Goal: Task Accomplishment & Management: Complete application form

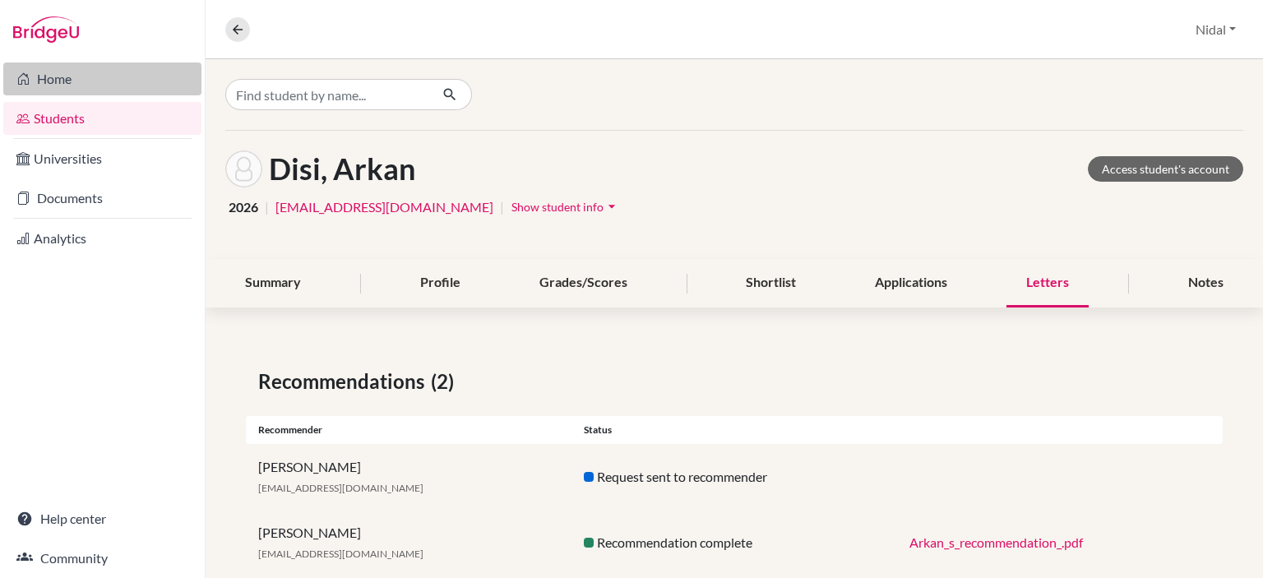
click at [55, 75] on link "Home" at bounding box center [102, 79] width 198 height 33
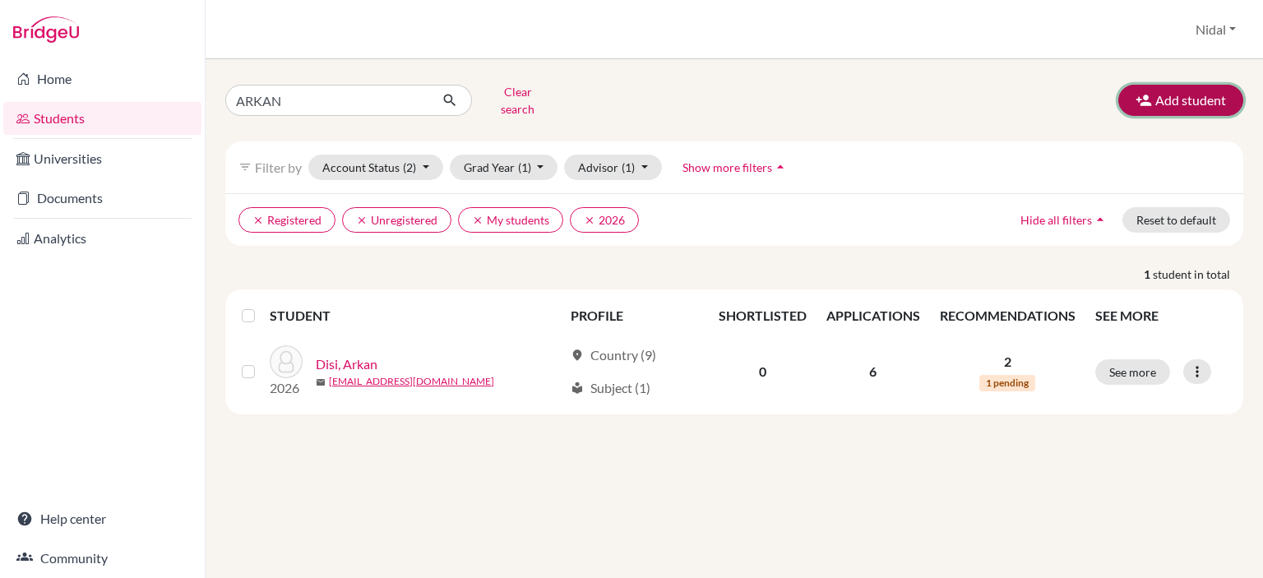
click at [1164, 89] on button "Add student" at bounding box center [1181, 100] width 125 height 31
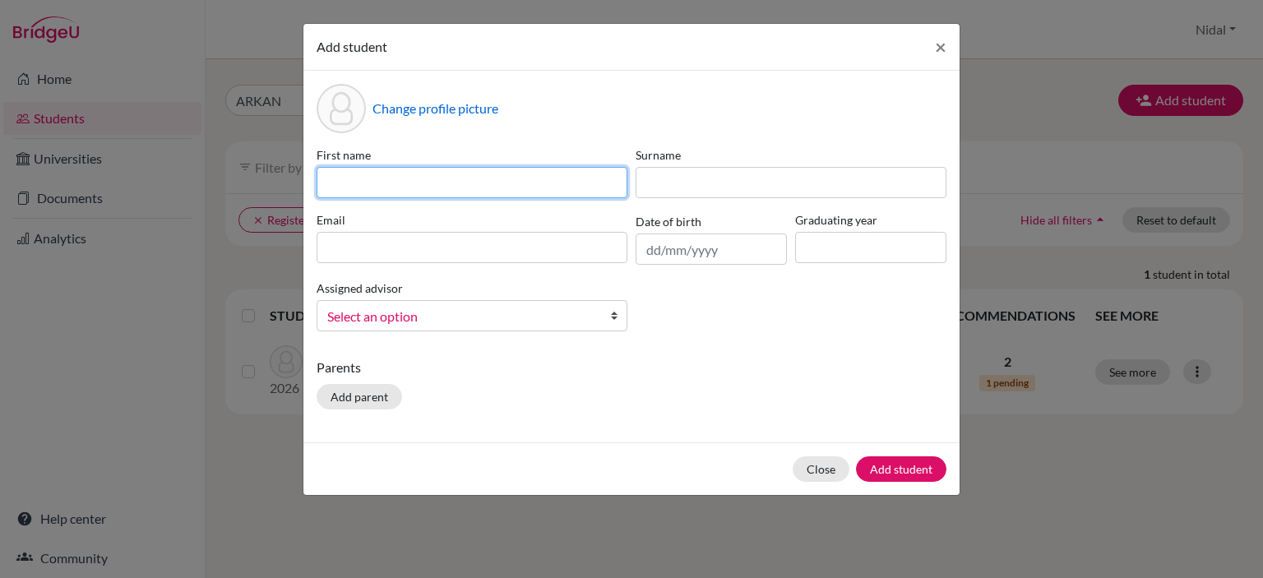
click at [376, 181] on input at bounding box center [472, 182] width 311 height 31
type input "Maya"
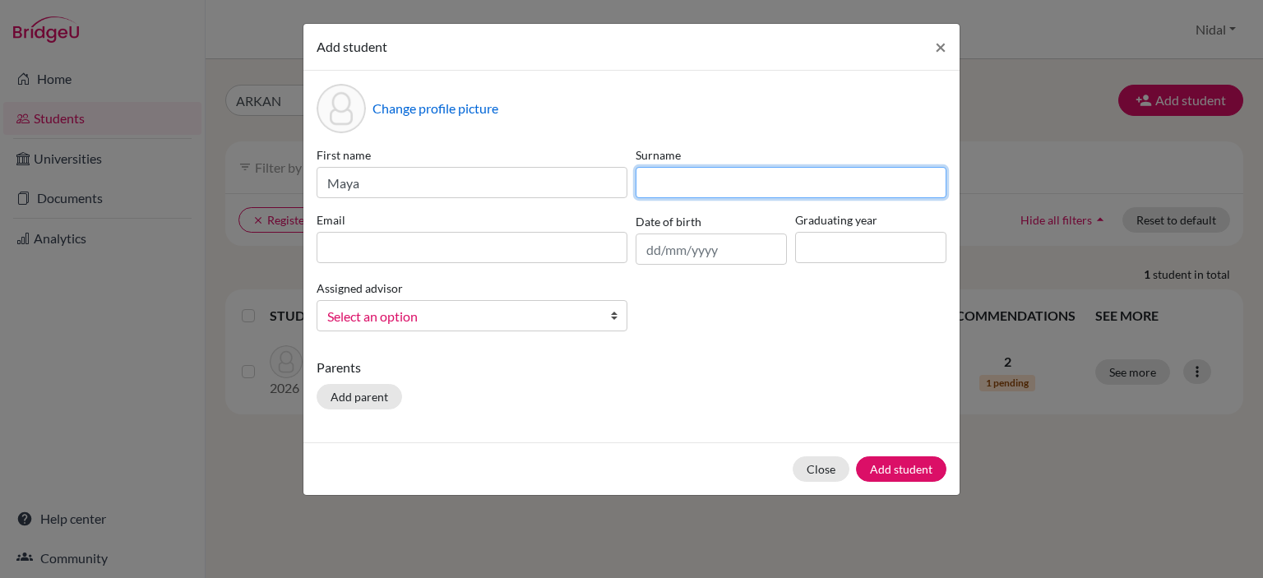
click at [674, 187] on input at bounding box center [791, 182] width 311 height 31
type input "K"
type input "Khalil"
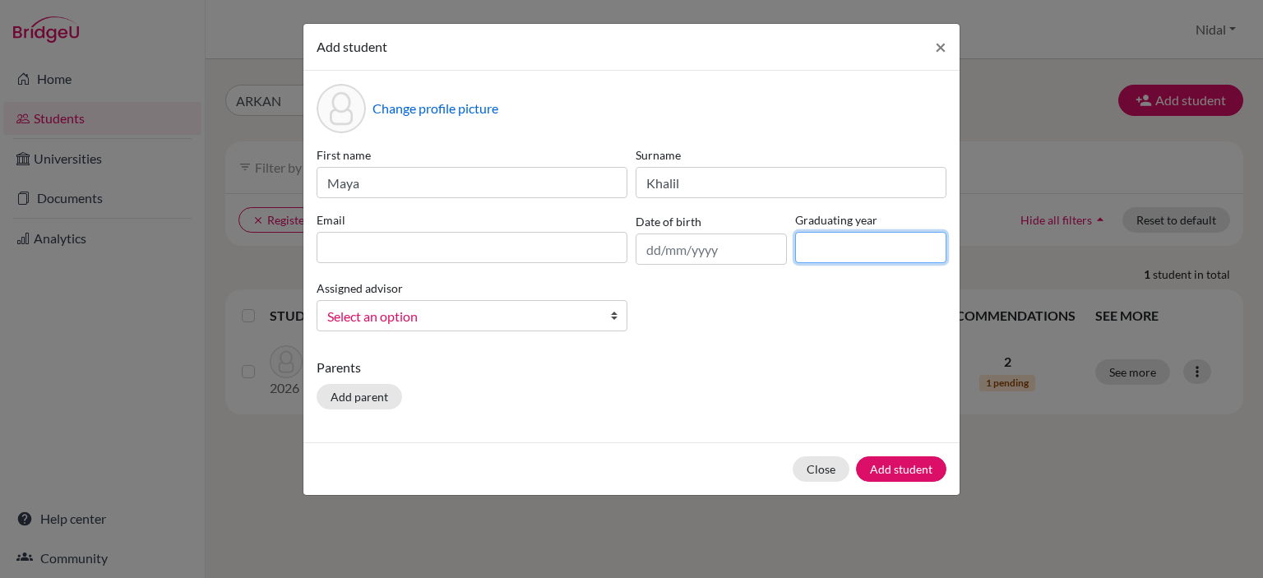
click at [888, 248] on input at bounding box center [870, 247] width 151 height 31
type input "2026"
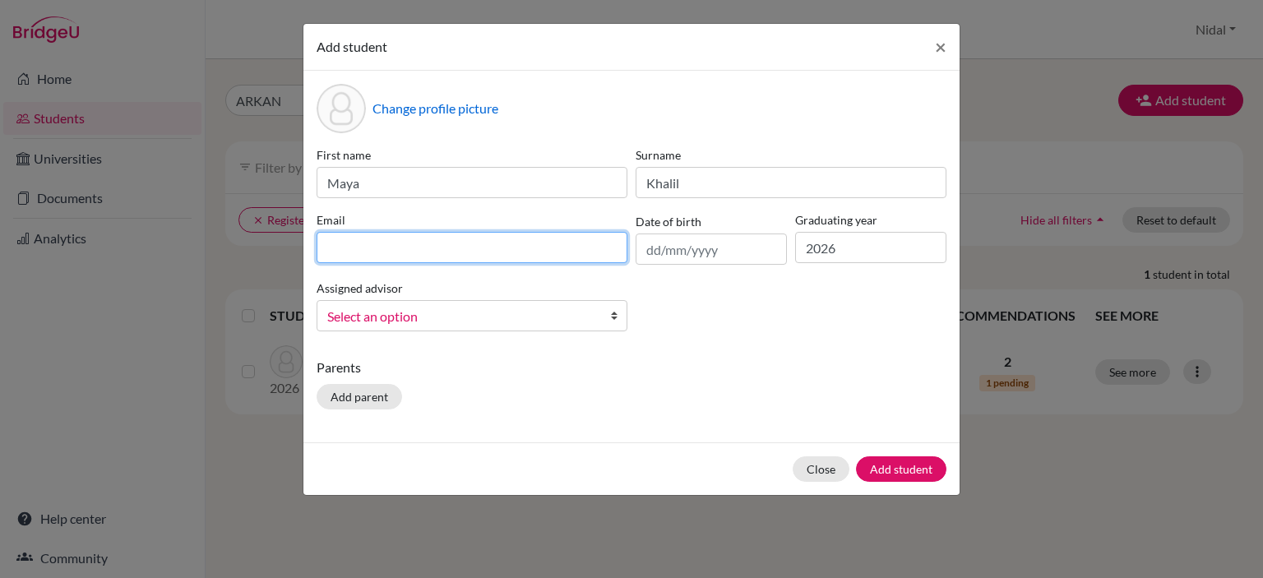
click at [461, 247] on input at bounding box center [472, 247] width 311 height 31
paste input "[EMAIL_ADDRESS][DOMAIN_NAME]"
type input "[EMAIL_ADDRESS][DOMAIN_NAME]"
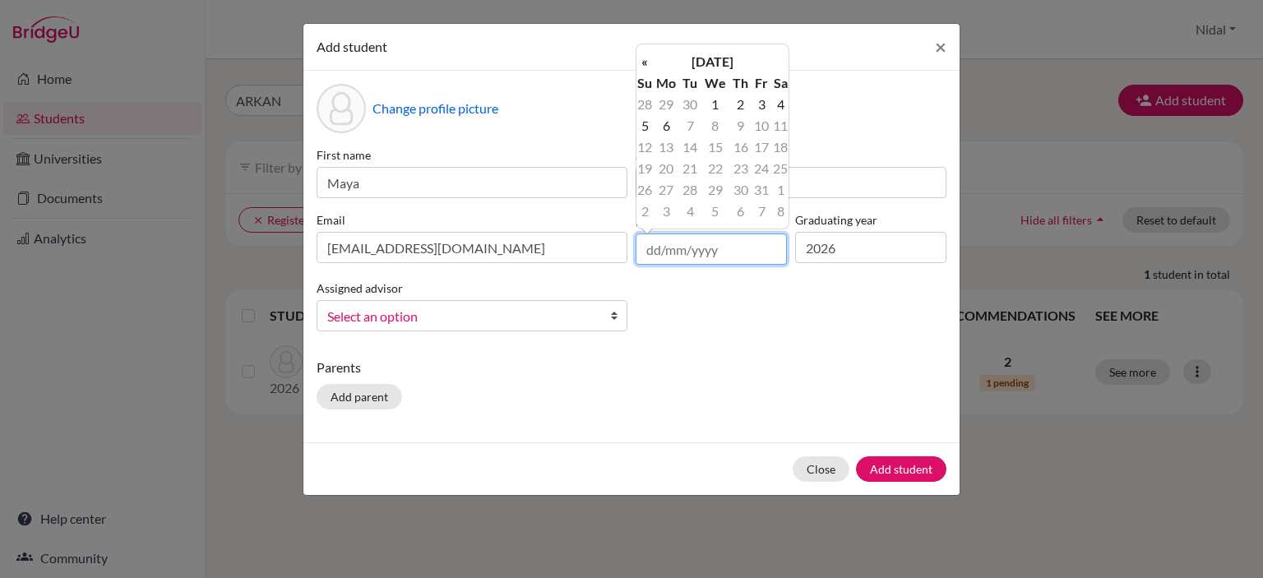
click at [717, 265] on input "text" at bounding box center [711, 249] width 151 height 31
click at [751, 60] on th "[DATE]" at bounding box center [712, 61] width 119 height 21
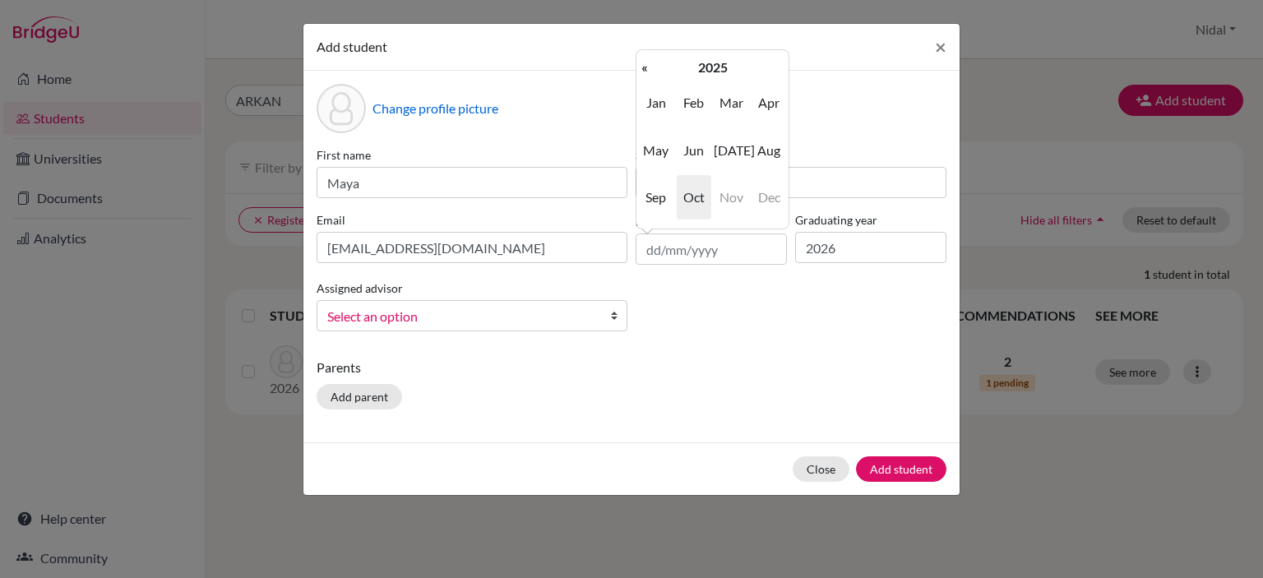
click at [727, 74] on th "2025" at bounding box center [712, 67] width 119 height 21
click at [727, 74] on th "[DATE]-[DATE]" at bounding box center [712, 67] width 119 height 21
click at [647, 70] on th "«" at bounding box center [645, 67] width 16 height 21
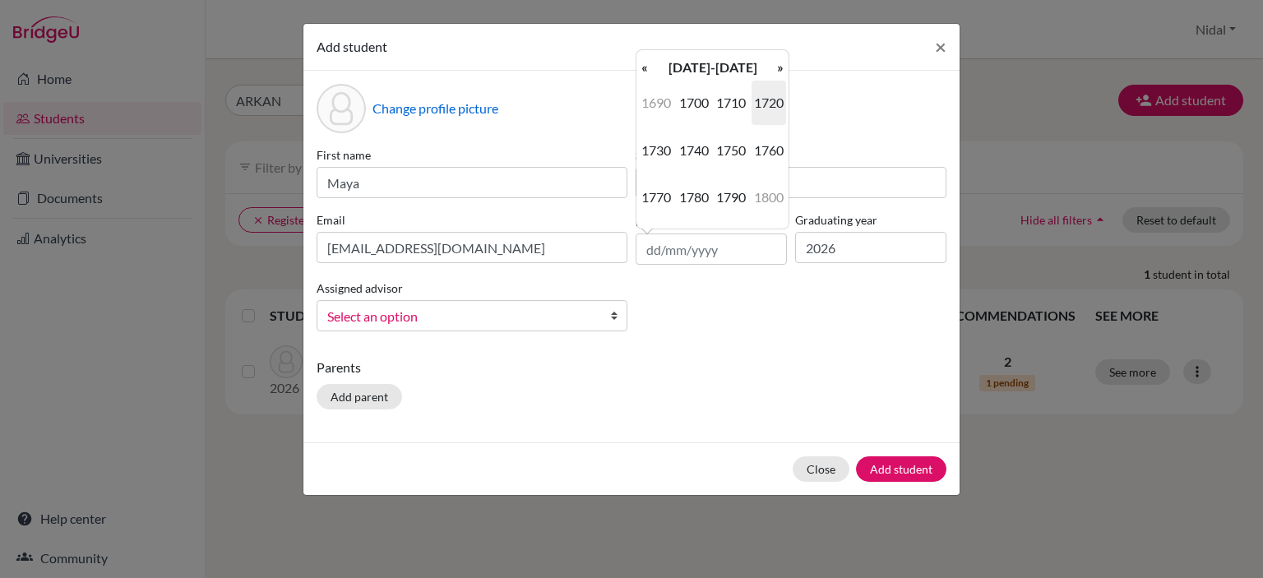
click at [789, 62] on div "« [DATE] » Su Mo Tu We Th Fr Sa 30 1 2 3 4 5 6 7 8 9 10 11 12 13 14 15 16 17 18…" at bounding box center [713, 139] width 154 height 180
click at [782, 63] on th "»" at bounding box center [780, 67] width 16 height 21
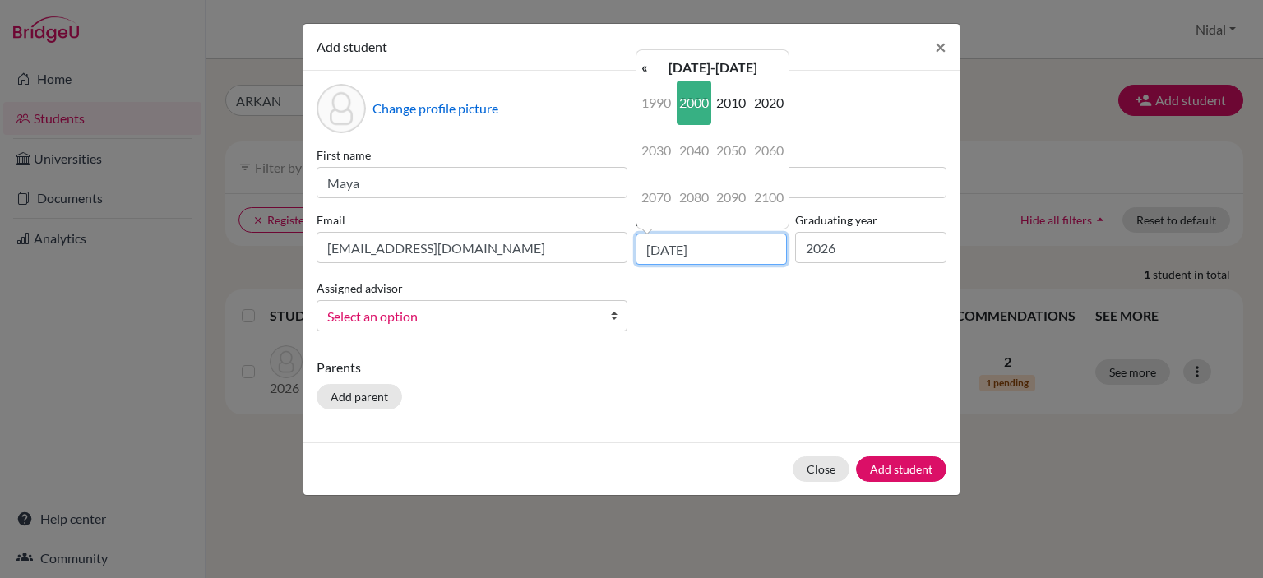
type input "[DATE]"
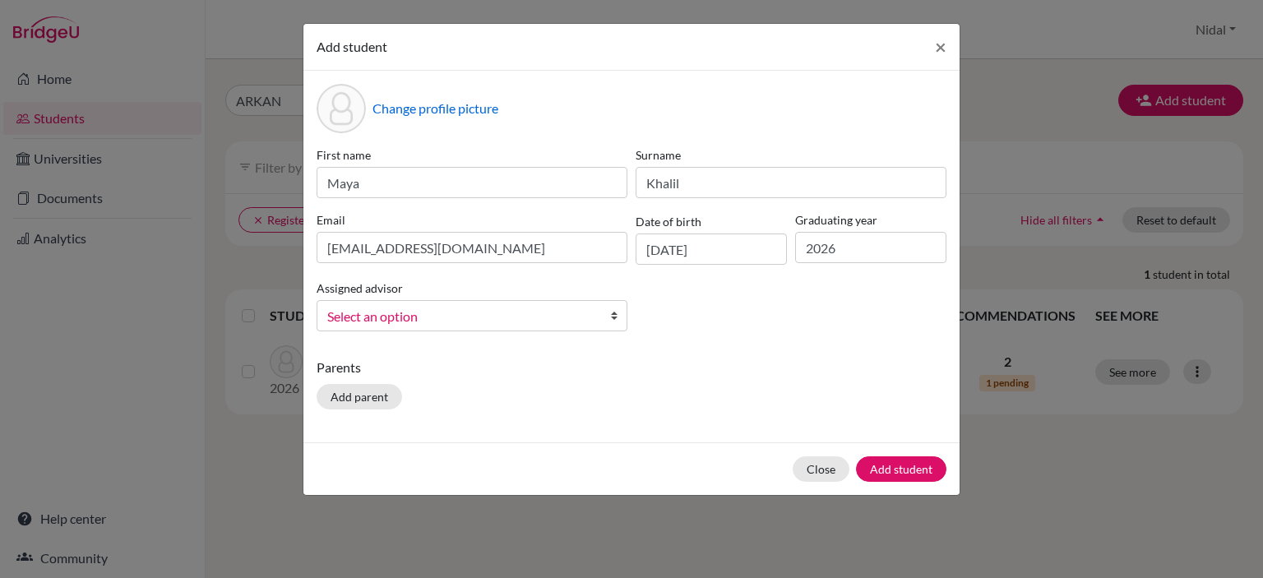
click at [749, 302] on div "First name [PERSON_NAME] [PERSON_NAME] [PERSON_NAME][EMAIL_ADDRESS][DOMAIN_NAME…" at bounding box center [632, 245] width 638 height 198
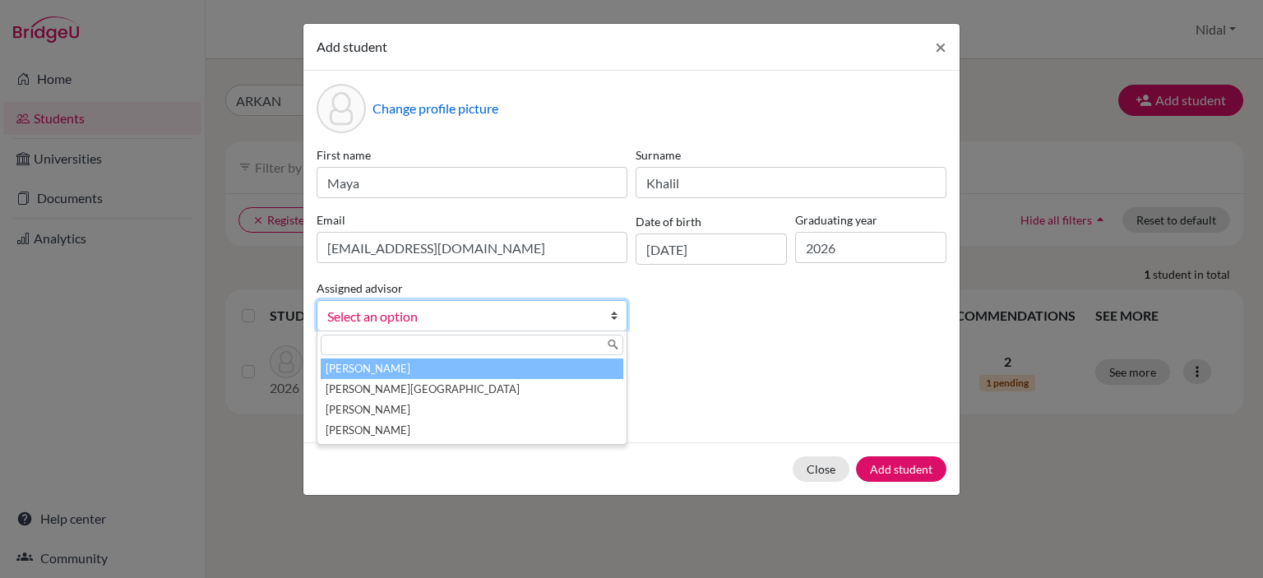
click at [493, 318] on span "Select an option" at bounding box center [461, 316] width 268 height 21
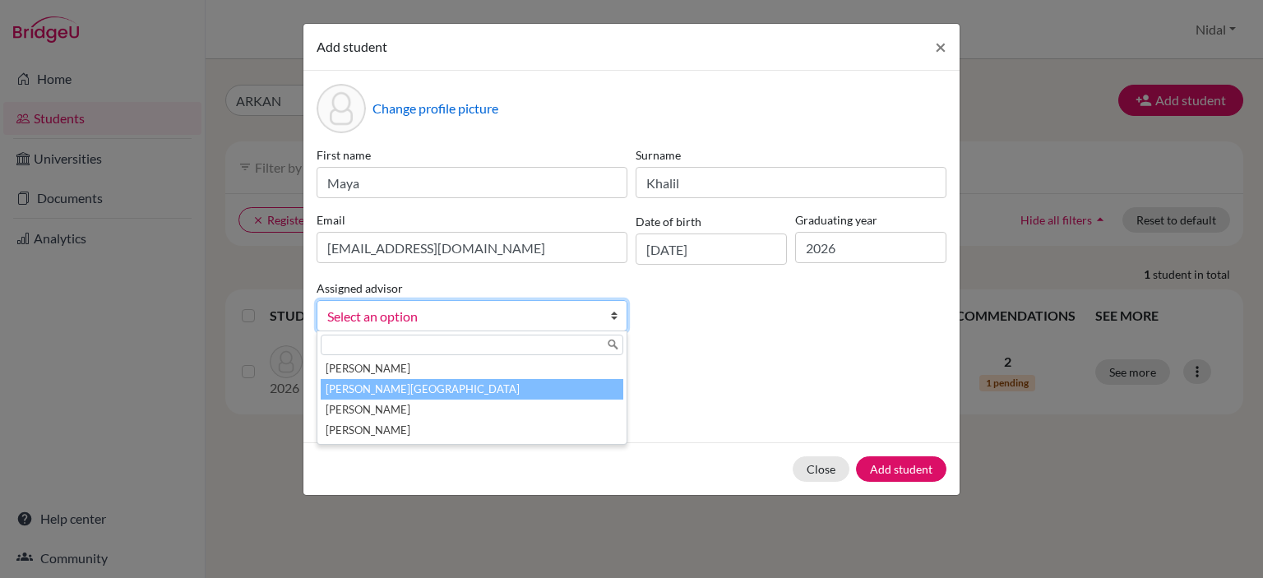
click at [477, 396] on li "[PERSON_NAME][GEOGRAPHIC_DATA]" at bounding box center [472, 389] width 303 height 21
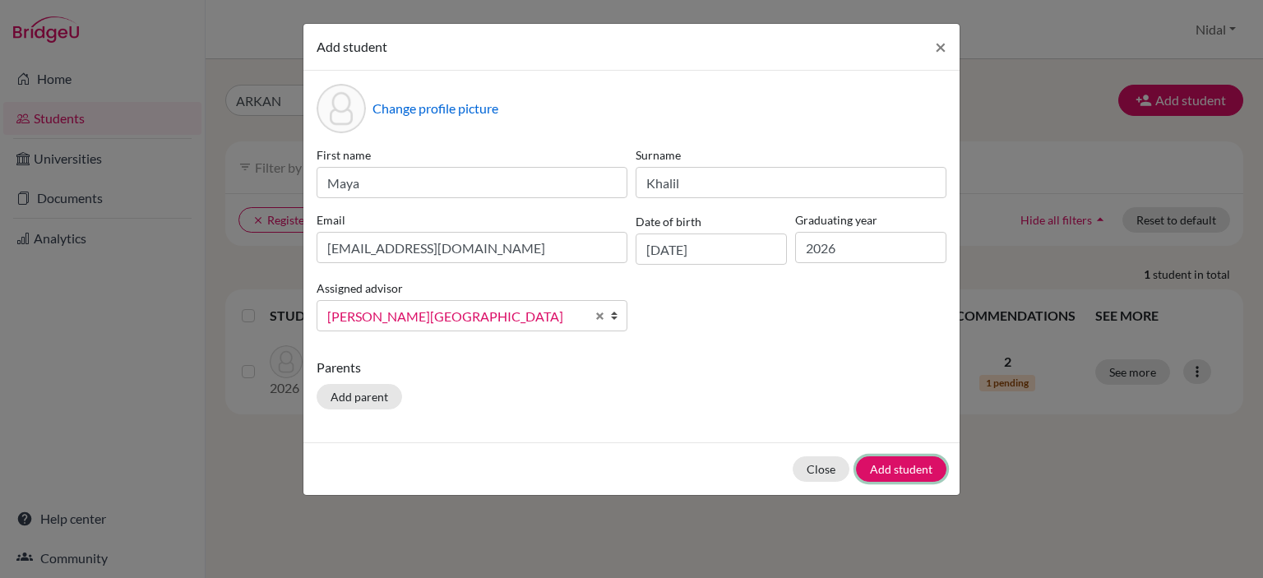
click at [922, 470] on button "Add student" at bounding box center [901, 468] width 90 height 25
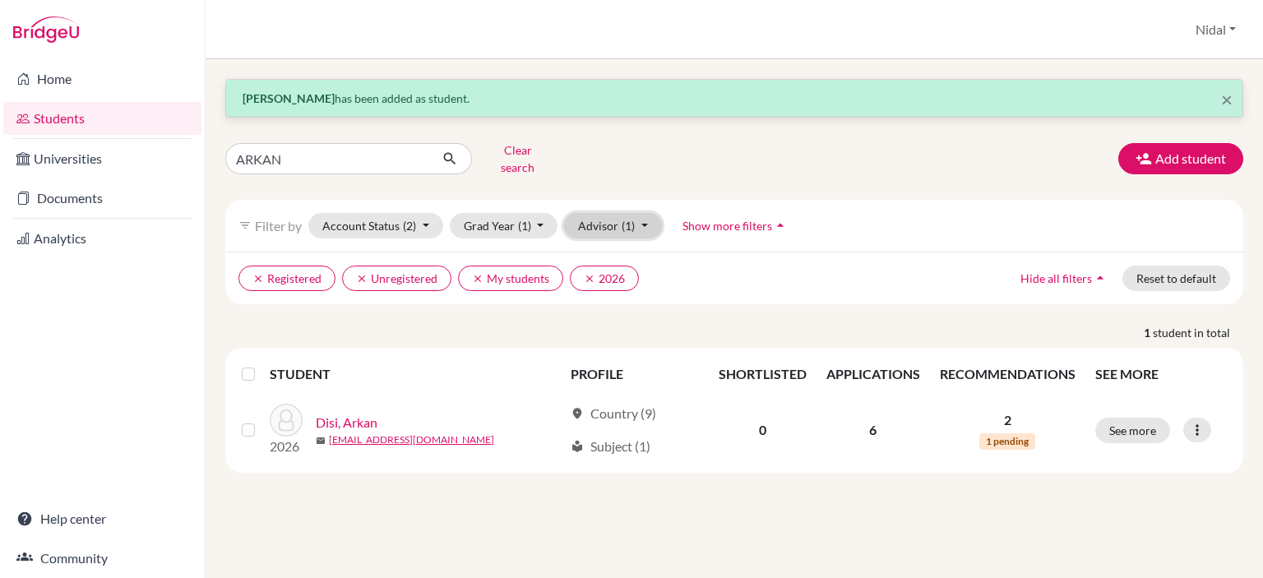
click at [645, 213] on button "Advisor (1)" at bounding box center [613, 225] width 98 height 25
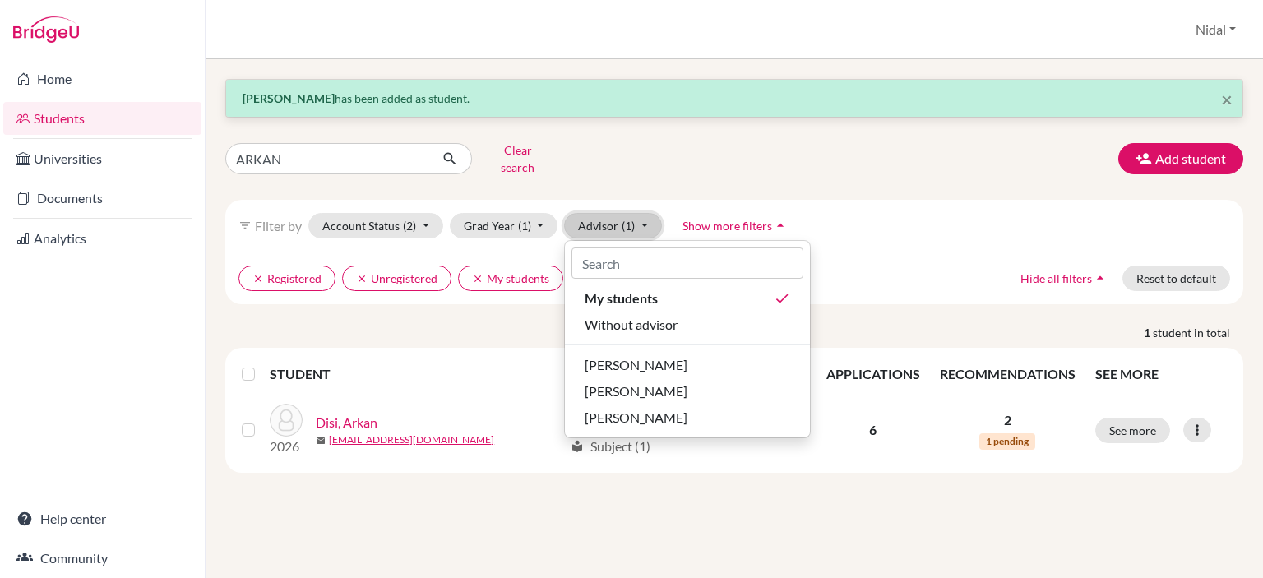
click at [645, 213] on button "Advisor (1)" at bounding box center [613, 225] width 98 height 25
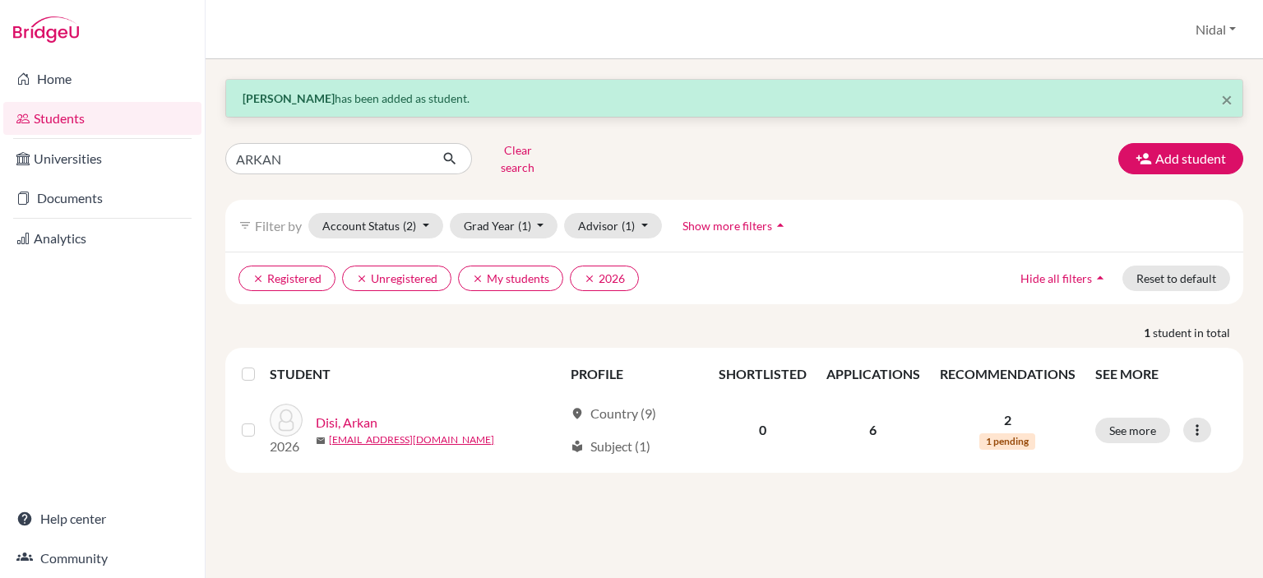
click at [716, 181] on div "× [PERSON_NAME] has been added as student. ARKAN Clear search Add student filte…" at bounding box center [734, 276] width 1018 height 394
